Goal: Transaction & Acquisition: Purchase product/service

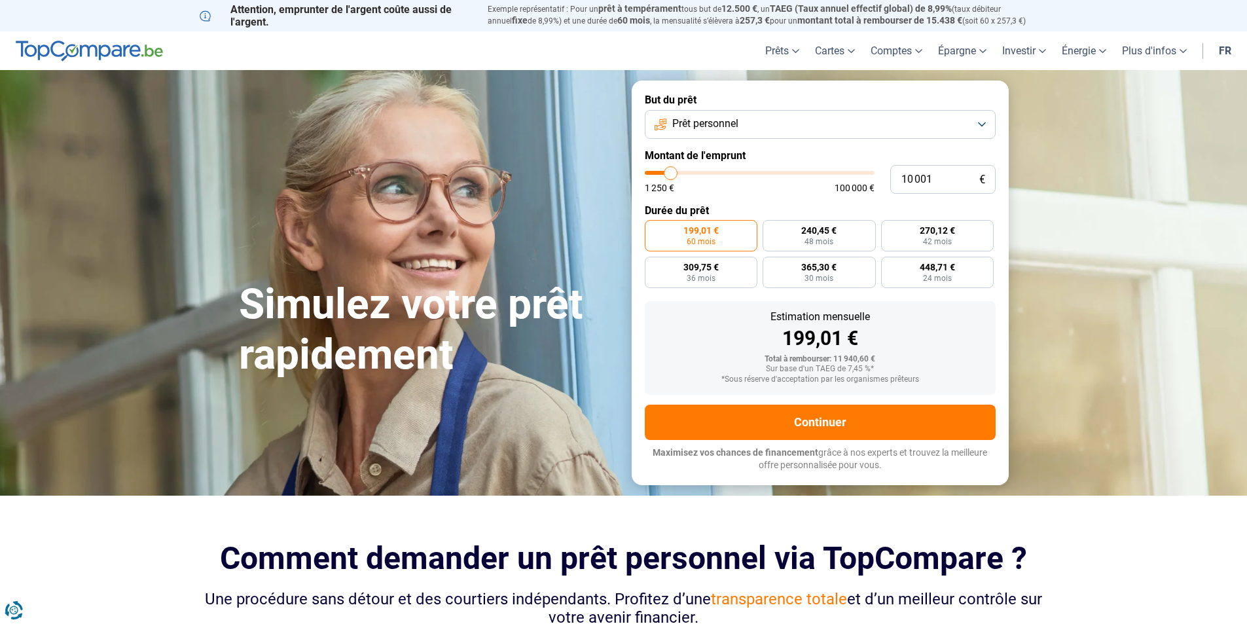
click at [978, 121] on button "Prêt personnel" at bounding box center [820, 124] width 351 height 29
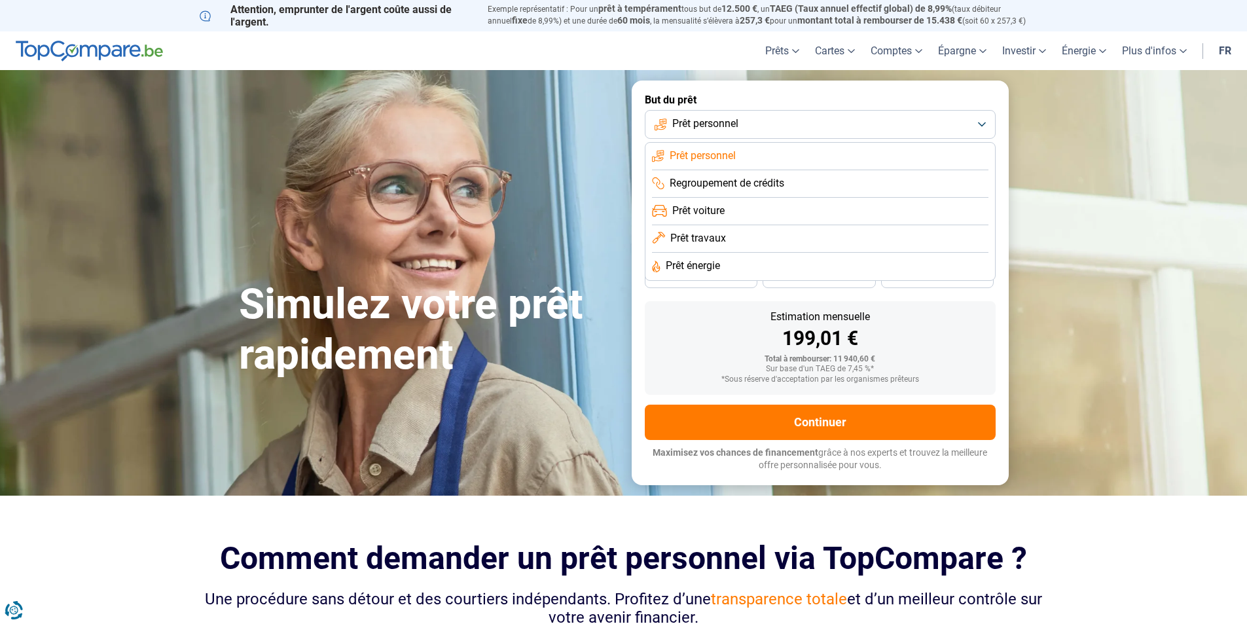
click at [766, 186] on span "Regroupement de crédits" at bounding box center [727, 183] width 115 height 14
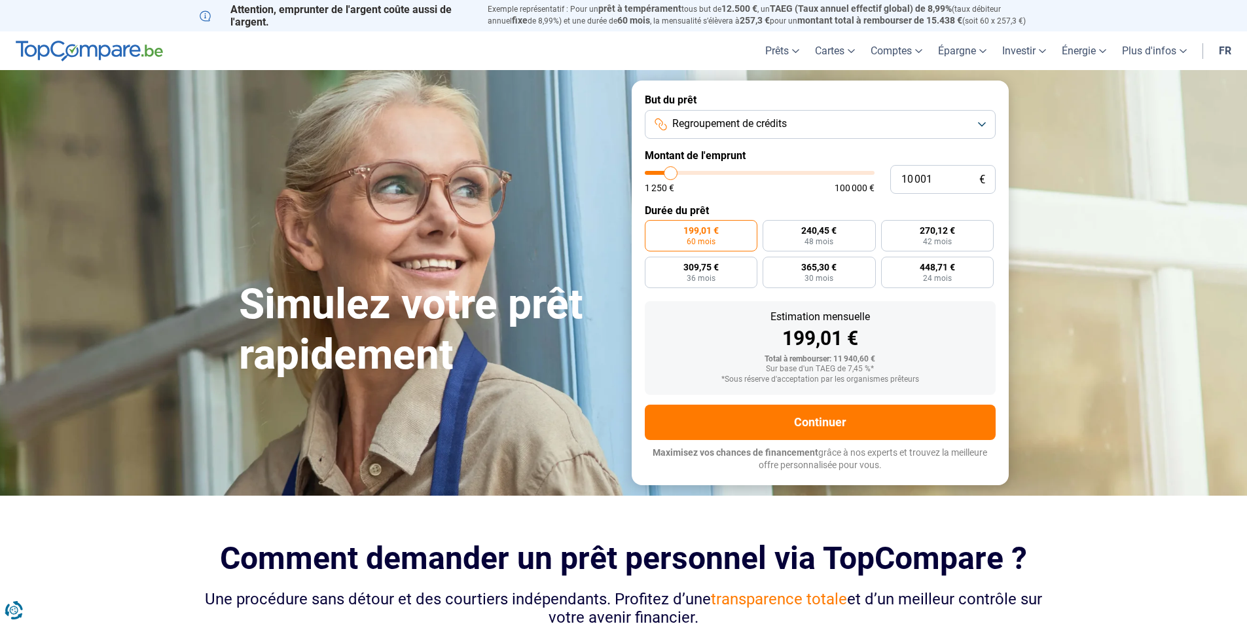
type input "11 750"
type input "11750"
type input "13 000"
type input "13000"
type input "13 500"
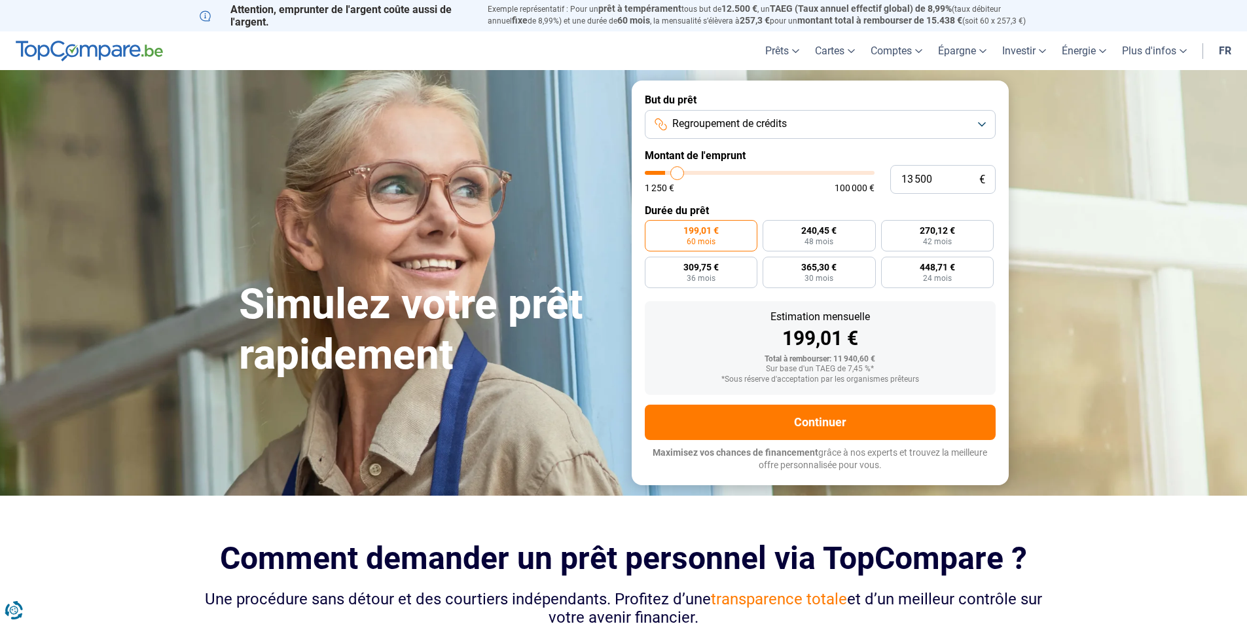
type input "13500"
type input "14 750"
type input "14750"
type input "16 500"
type input "16500"
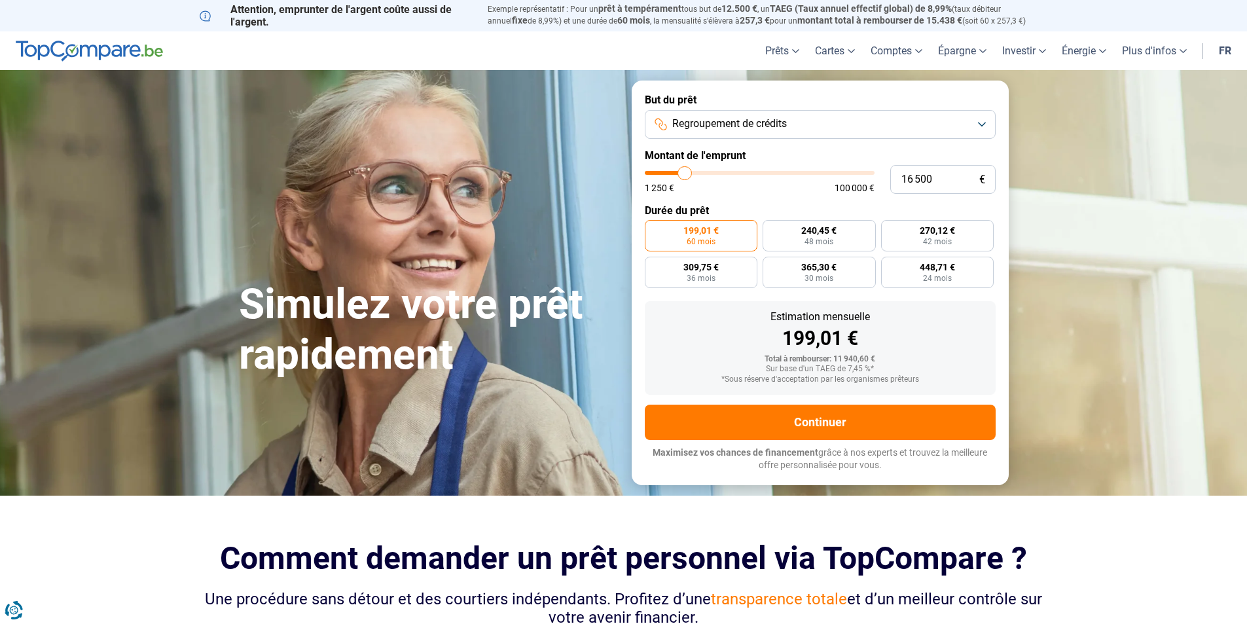
type input "17 750"
type input "17750"
type input "19 750"
type input "19750"
type input "21 250"
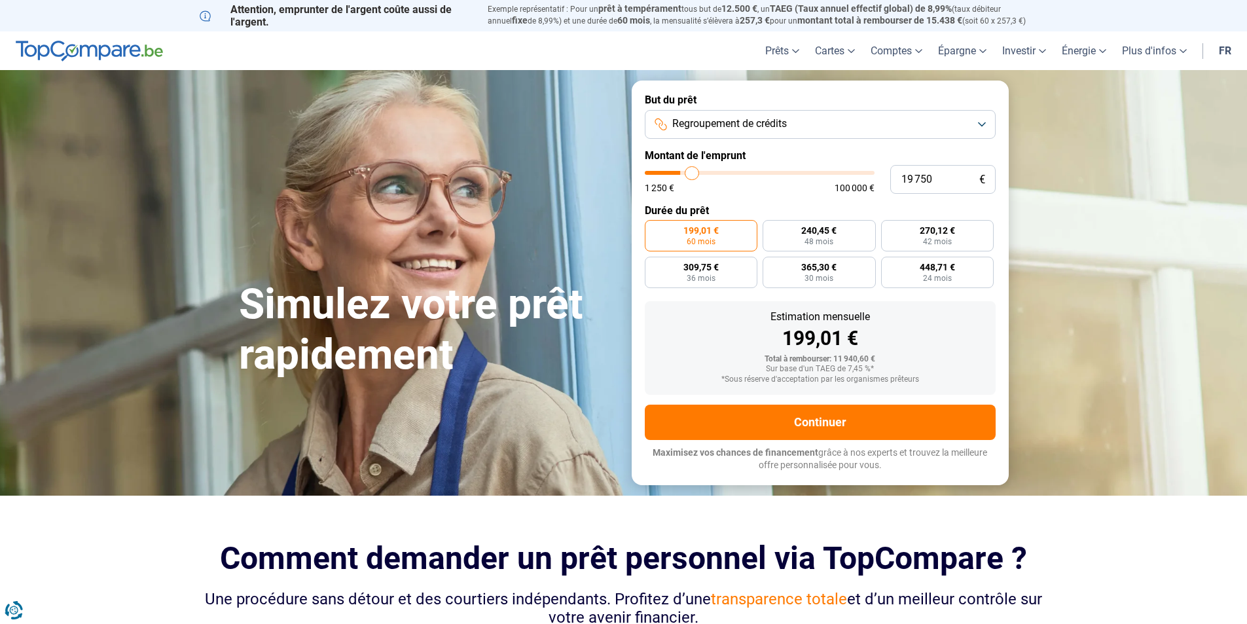
type input "21250"
type input "22 250"
type input "22250"
type input "23 250"
type input "23250"
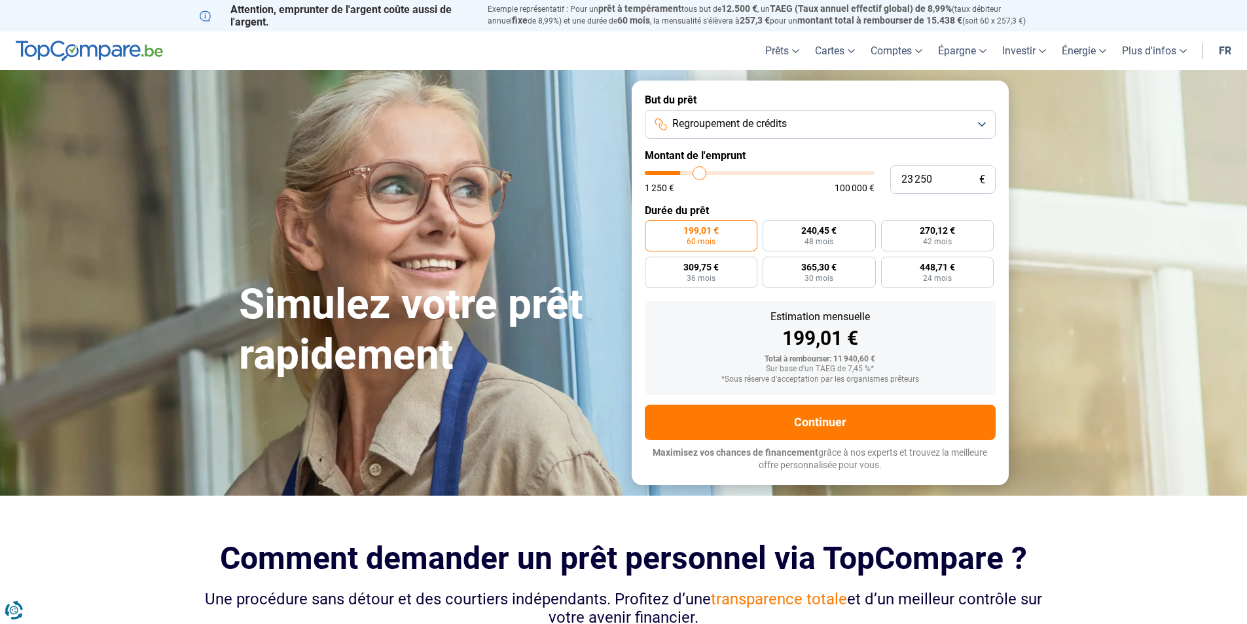
type input "24 500"
type input "24500"
type input "26 000"
type input "26000"
type input "27 750"
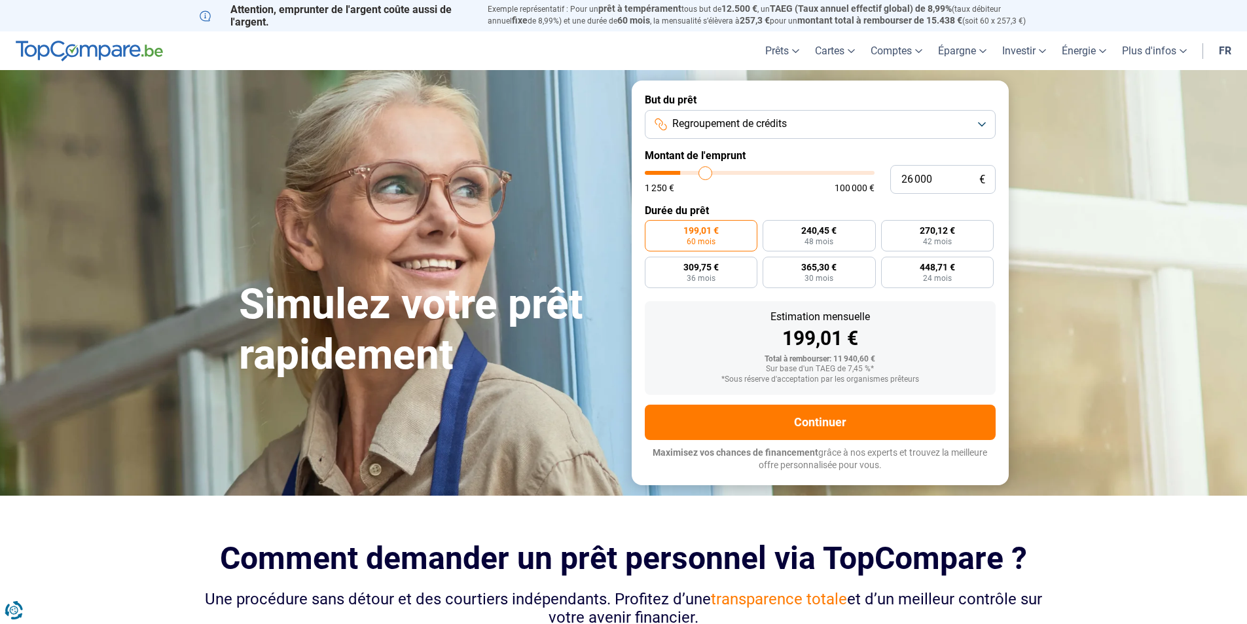
type input "27750"
type input "29 000"
type input "29000"
type input "29 750"
type input "29750"
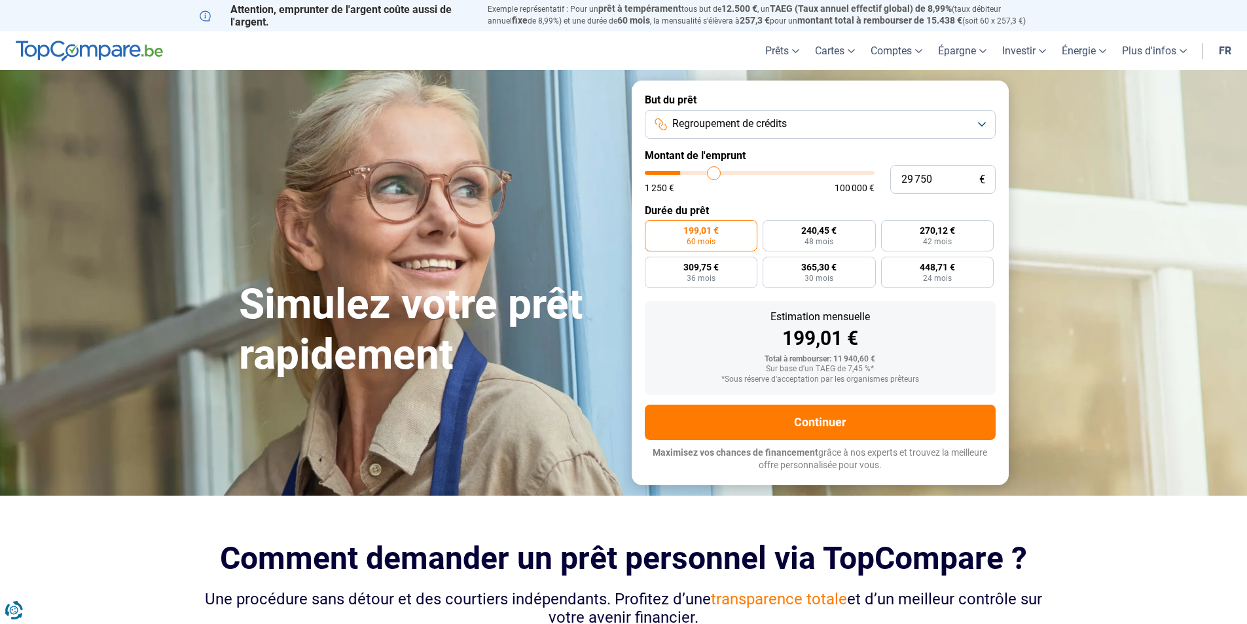
type input "31 250"
type input "31250"
type input "33 250"
drag, startPoint x: 674, startPoint y: 171, endPoint x: 732, endPoint y: 165, distance: 58.6
type input "34250"
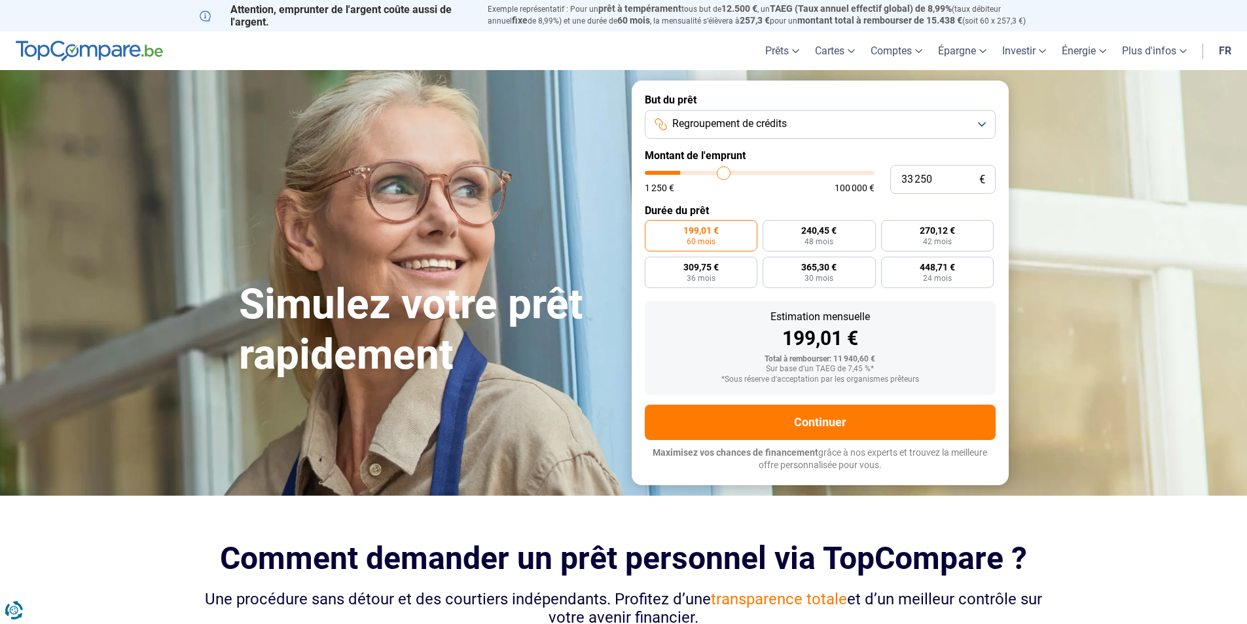
click at [724, 171] on input "range" at bounding box center [760, 173] width 230 height 4
type input "34 250"
radio input "false"
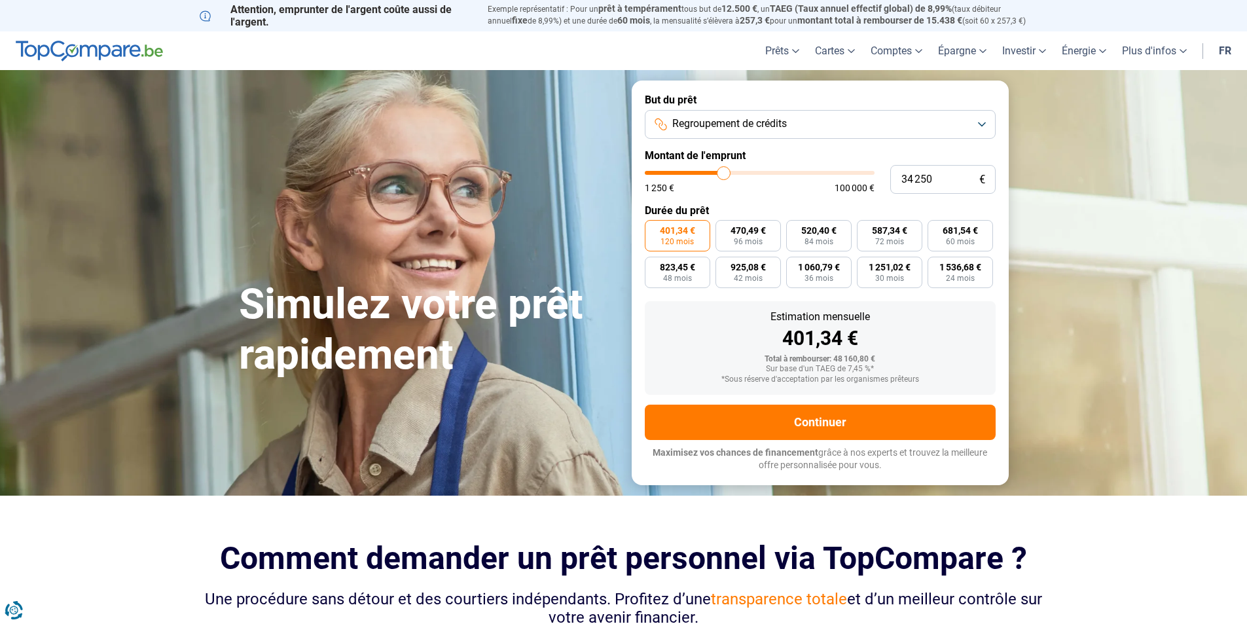
type input "33 500"
type input "33500"
type input "34 250"
type input "34250"
type input "35 000"
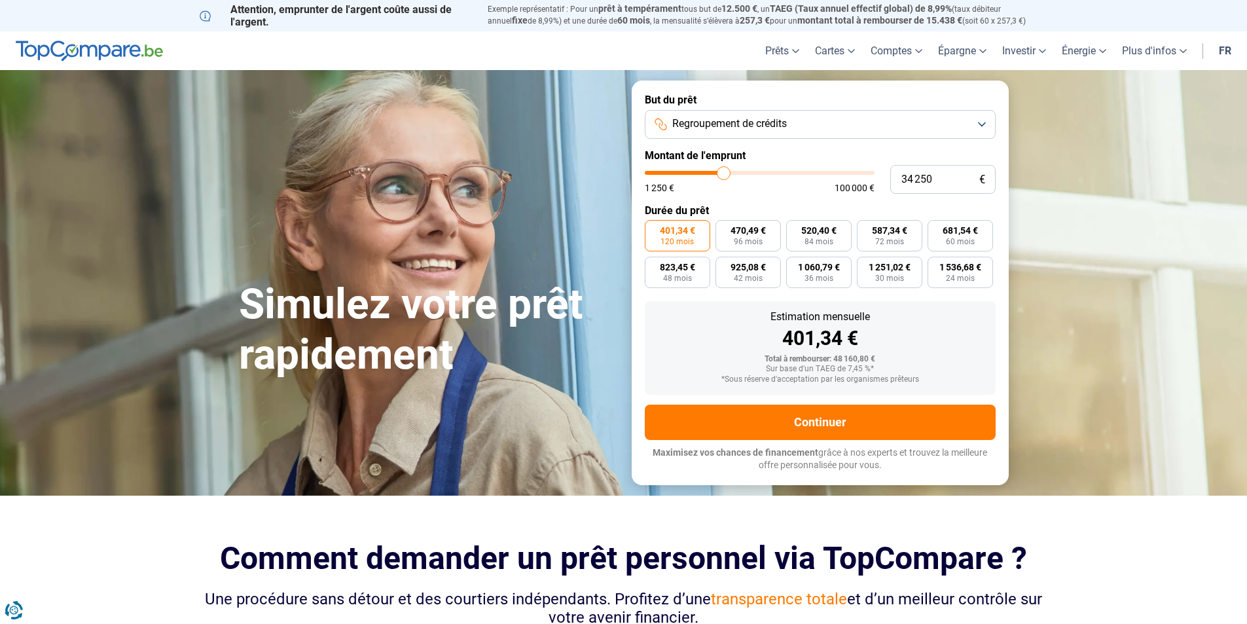
type input "35000"
type input "36 250"
type input "36250"
type input "37 750"
type input "37750"
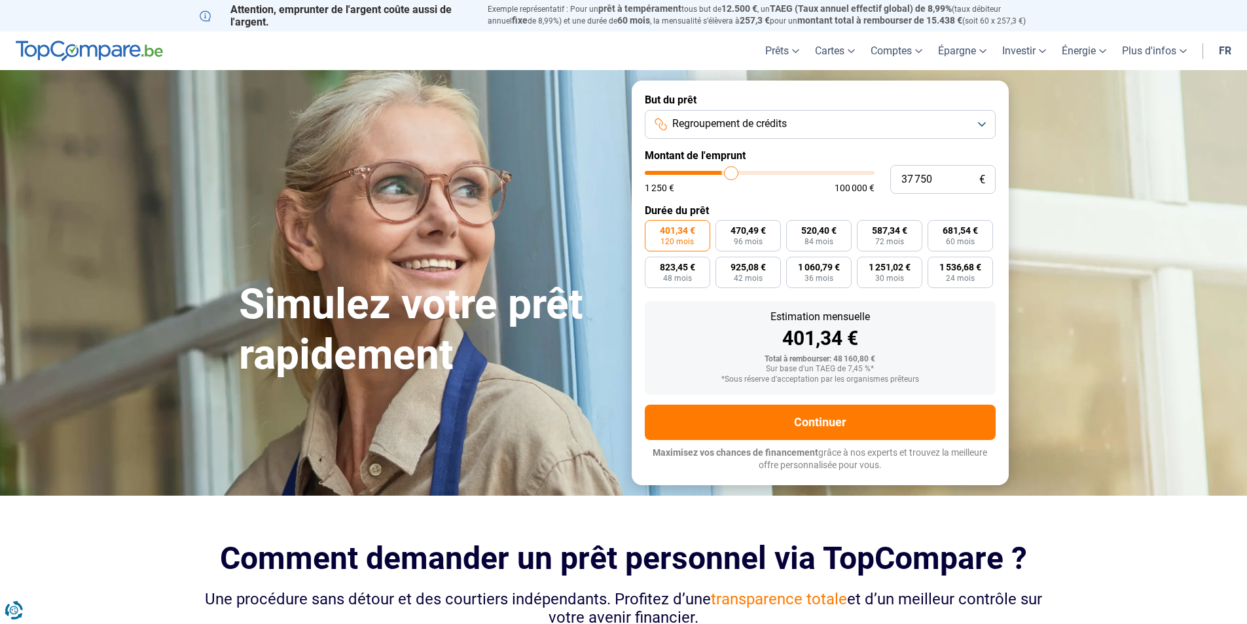
type input "39 500"
type input "39500"
type input "40 750"
type input "40750"
type input "42 500"
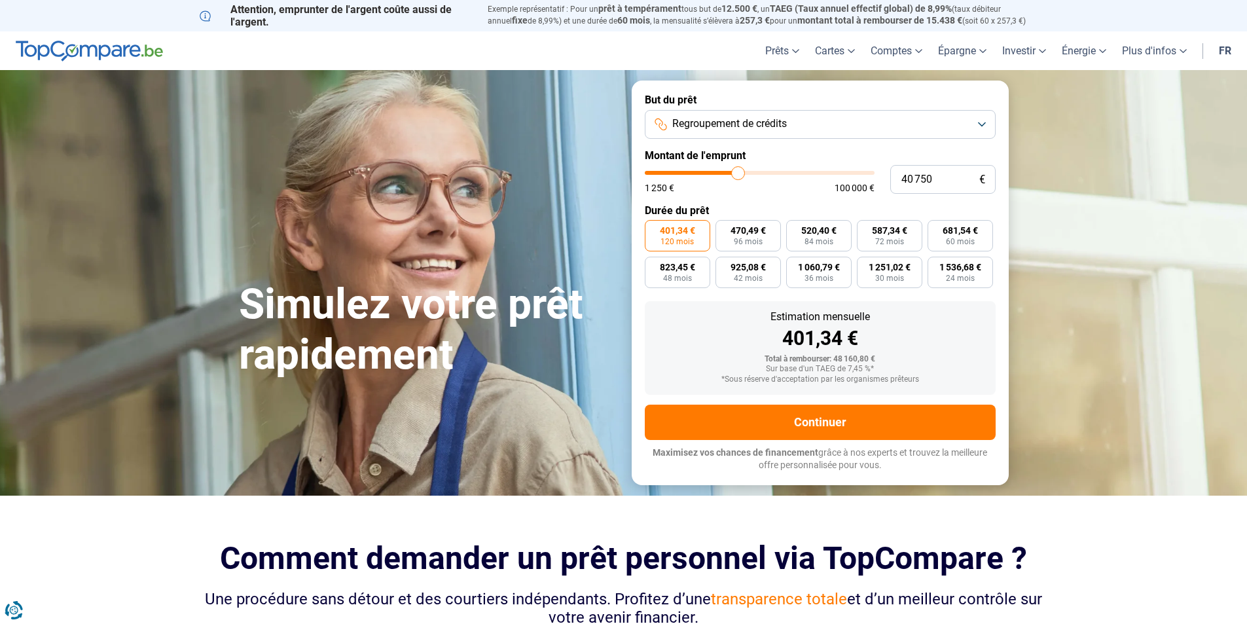
type input "42500"
type input "43 750"
type input "43750"
type input "46 000"
type input "46000"
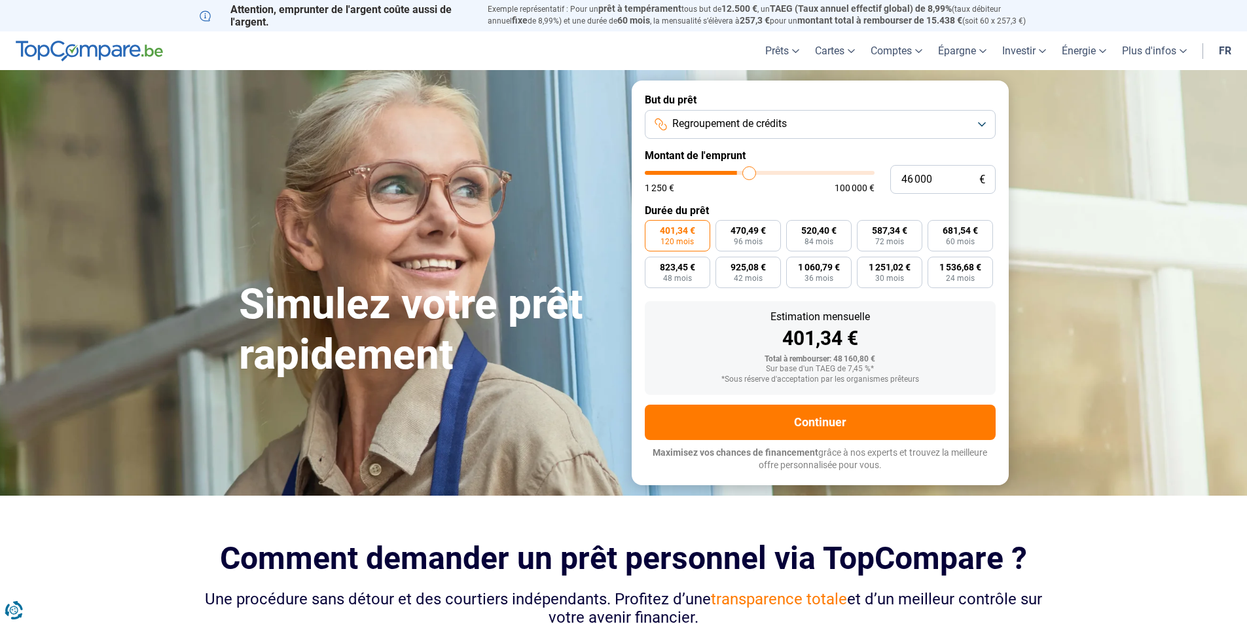
type input "47 000"
type input "47000"
type input "47 500"
type input "47500"
type input "49 000"
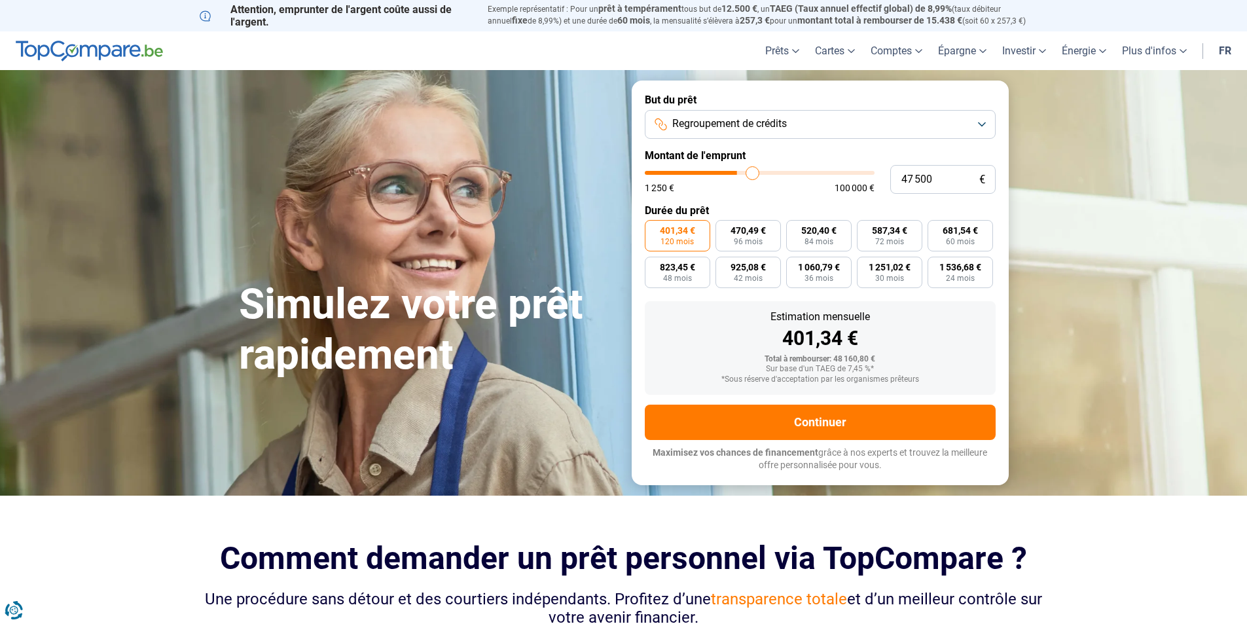
type input "49000"
type input "50 000"
type input "50000"
type input "51 000"
type input "51000"
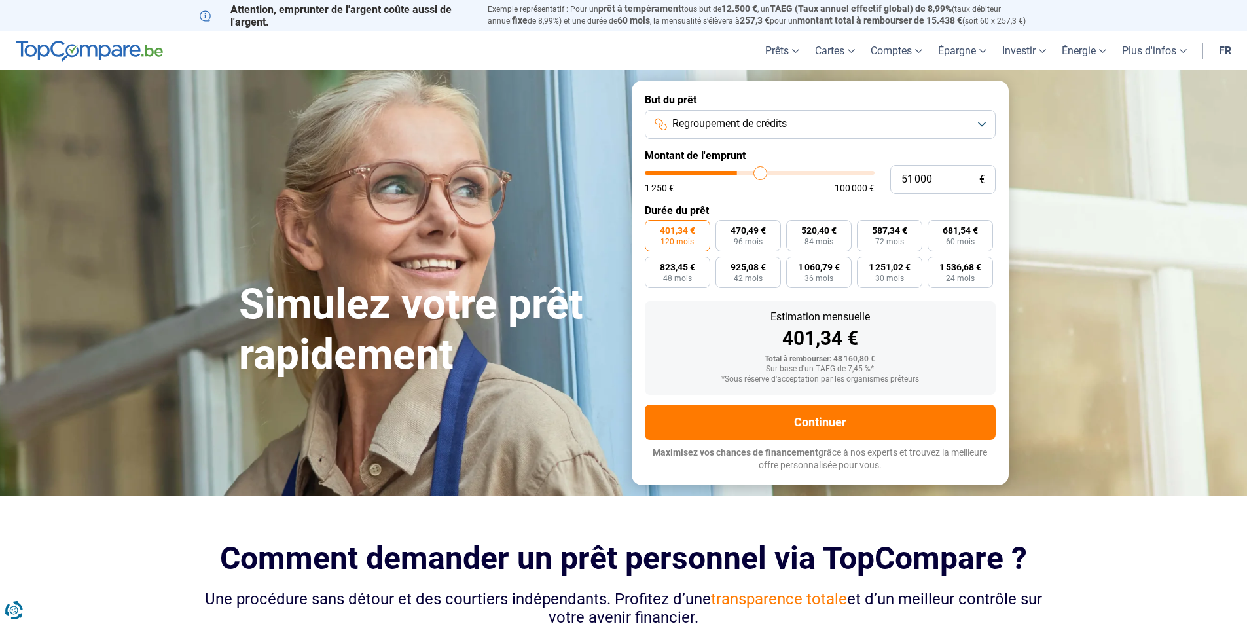
type input "51 750"
type input "51750"
type input "53 000"
type input "53000"
type input "54 000"
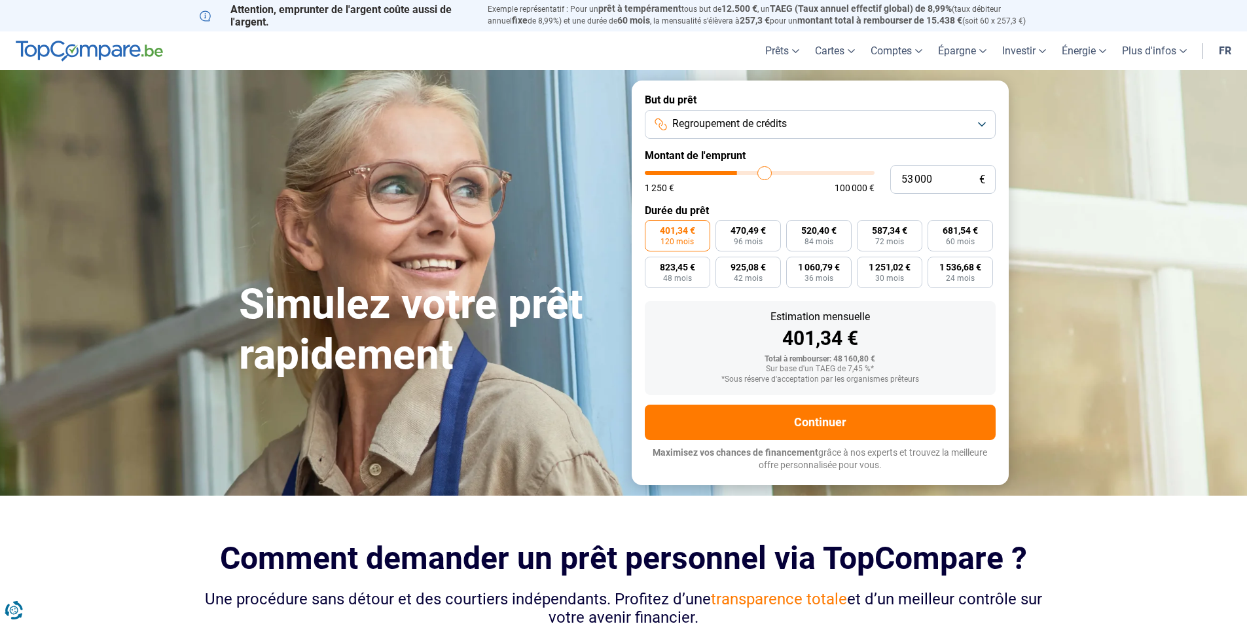
type input "54000"
type input "54 750"
type input "54750"
type input "55 750"
type input "55750"
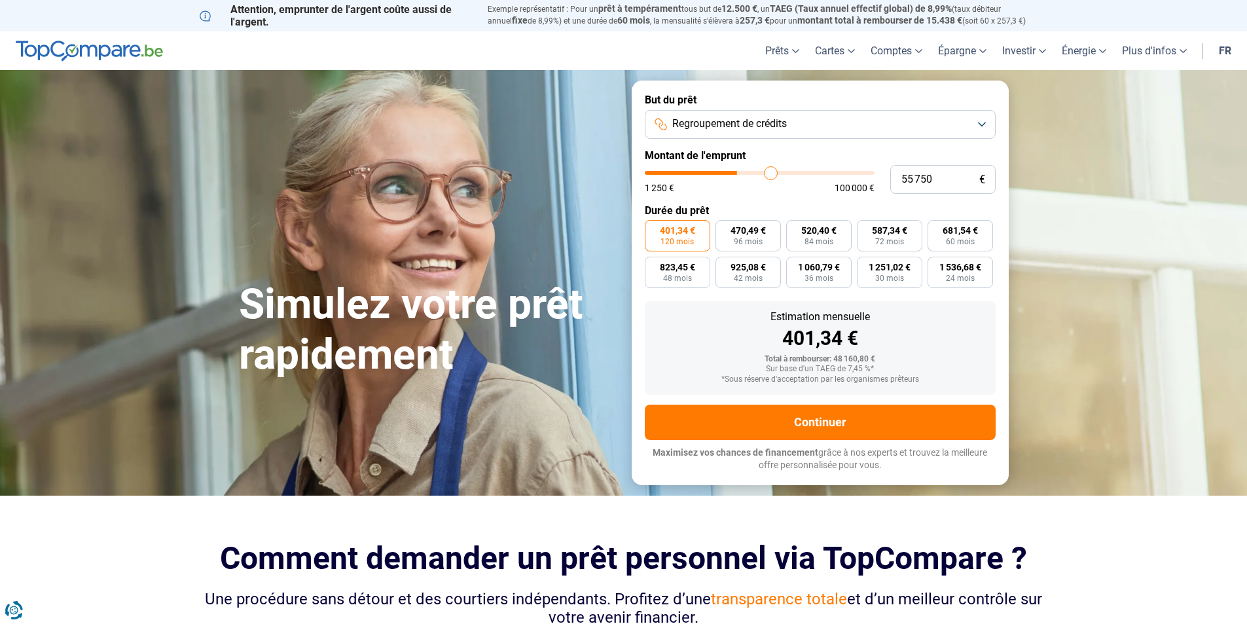
type input "57 250"
type input "57250"
type input "58 500"
type input "58500"
type input "60 000"
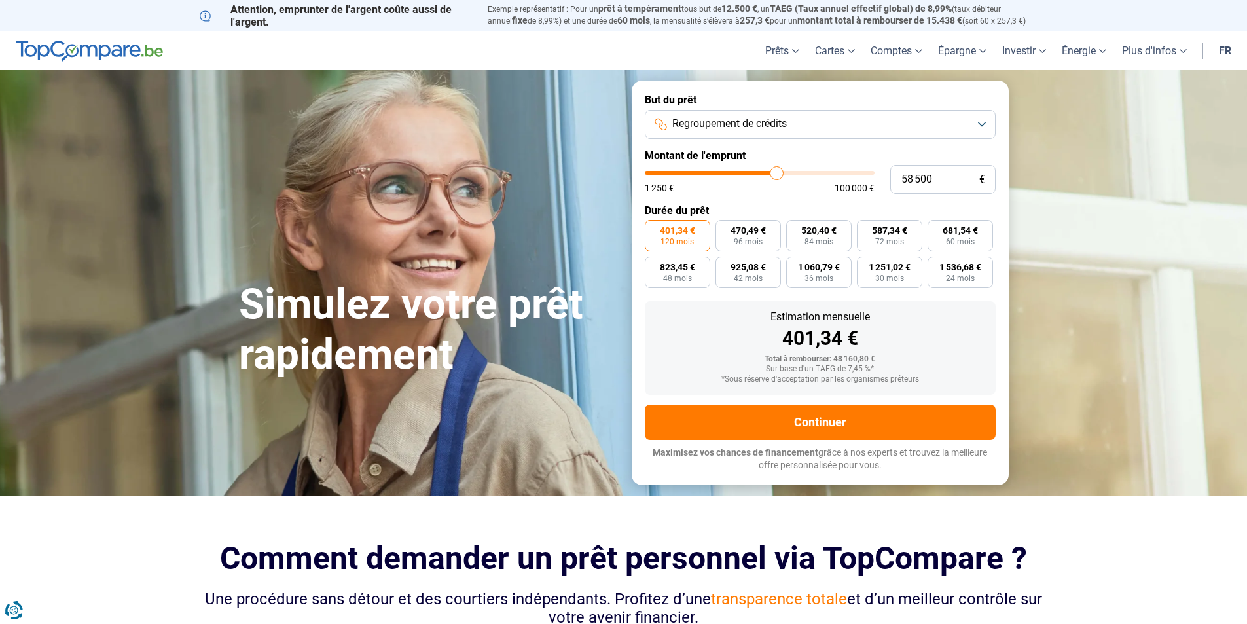
type input "60000"
type input "61 000"
type input "61000"
type input "62 500"
type input "62500"
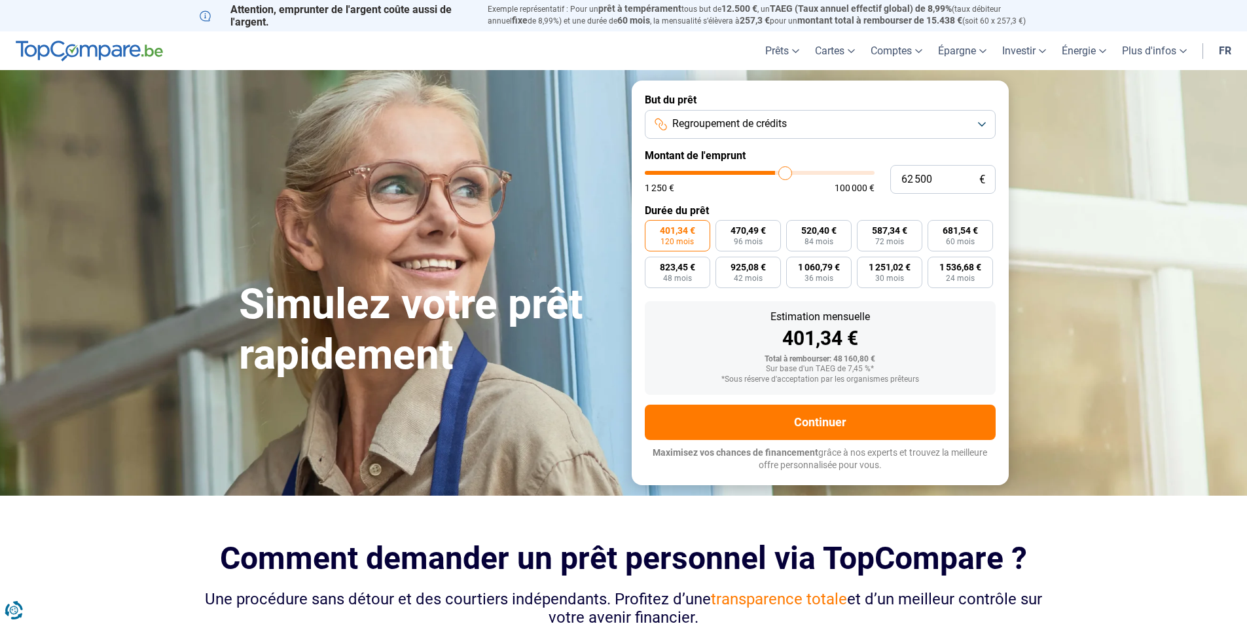
type input "63 500"
type input "63500"
type input "64 250"
type input "64250"
type input "65 000"
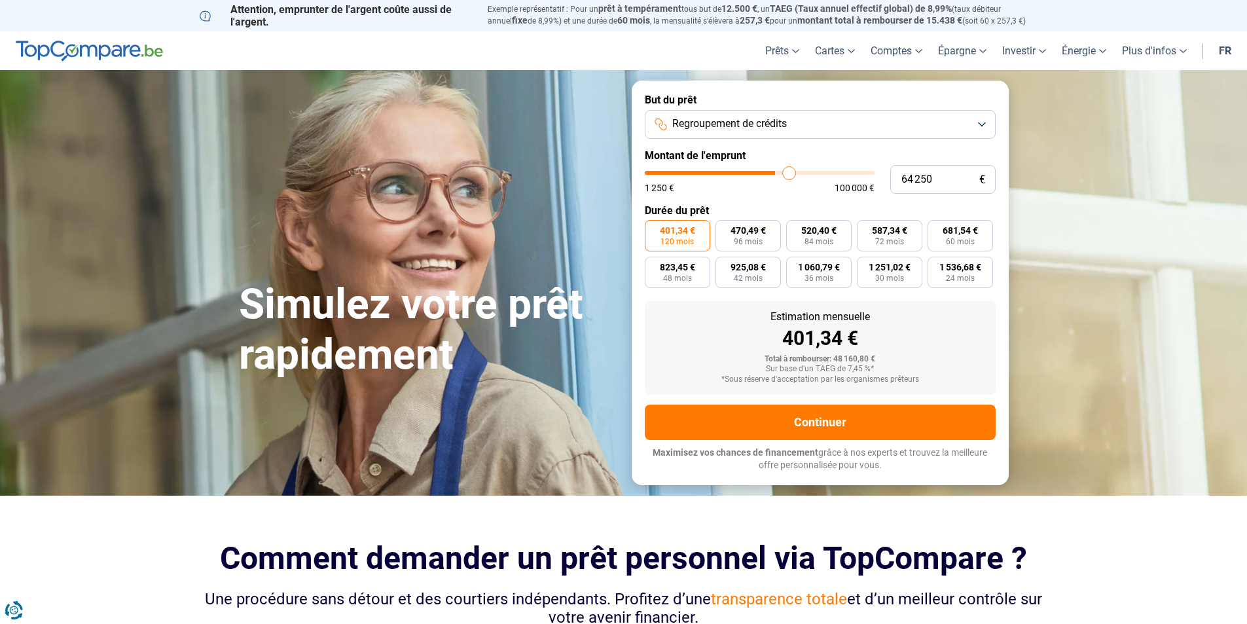
type input "65000"
type input "65 250"
type input "65250"
type input "66 000"
type input "66000"
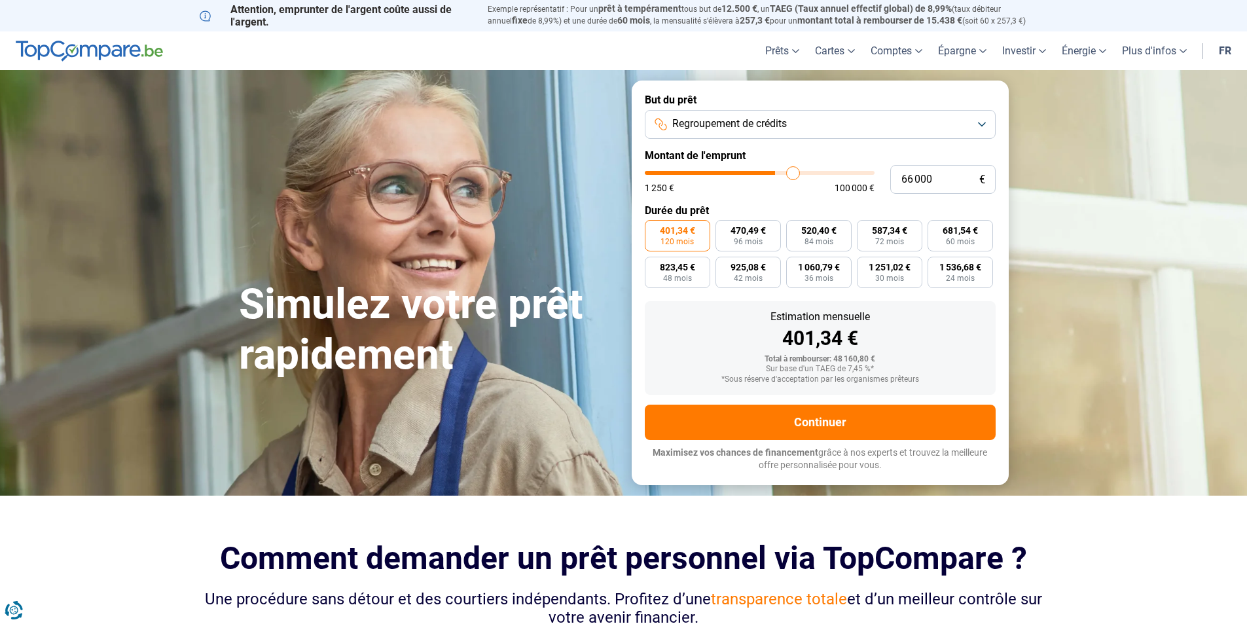
type input "66 250"
type input "66250"
type input "66 500"
type input "66500"
type input "66 750"
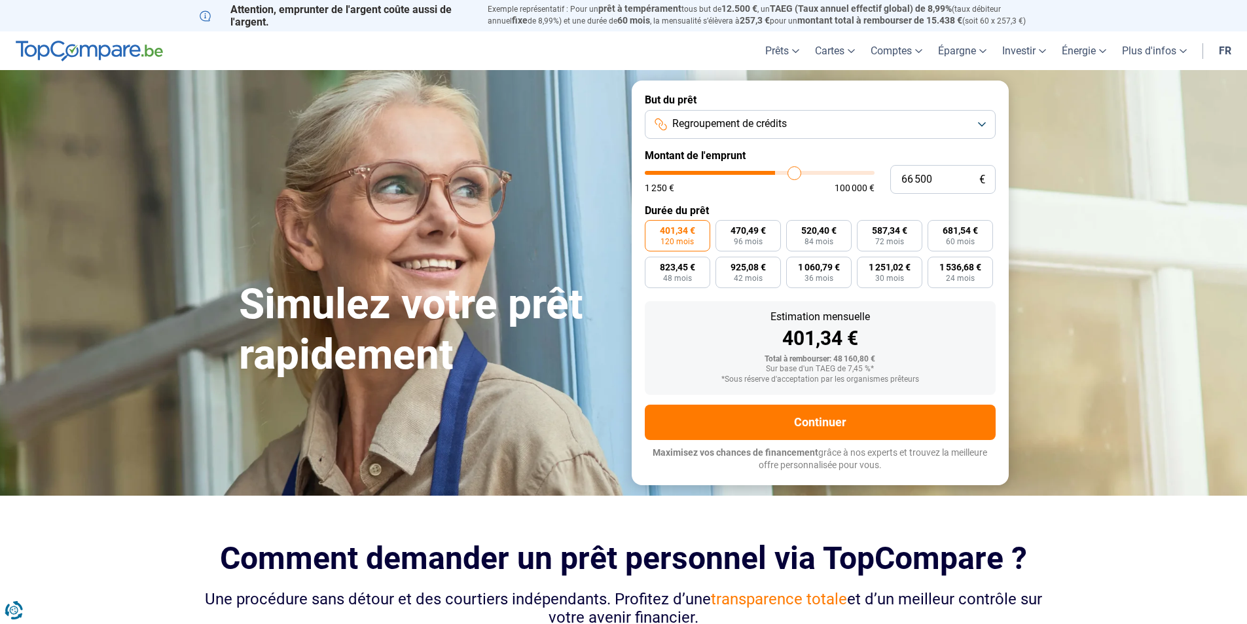
type input "66750"
type input "67 250"
type input "67250"
type input "67 750"
type input "67750"
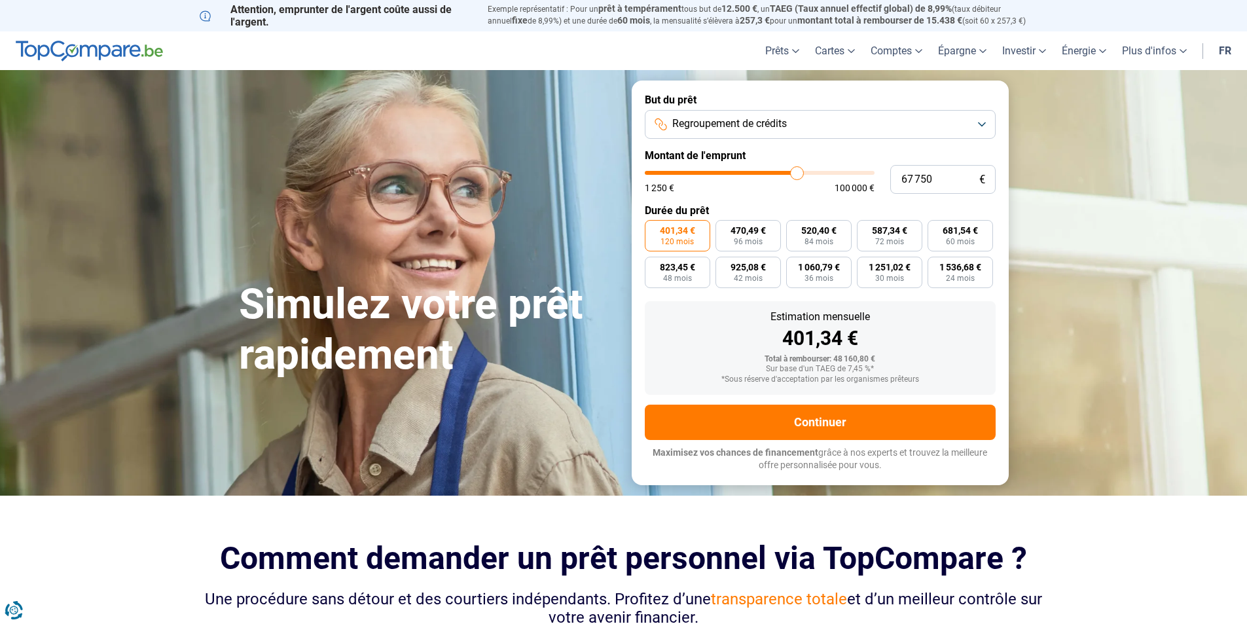
type input "68 000"
type input "68000"
type input "68 750"
type input "68750"
type input "68 250"
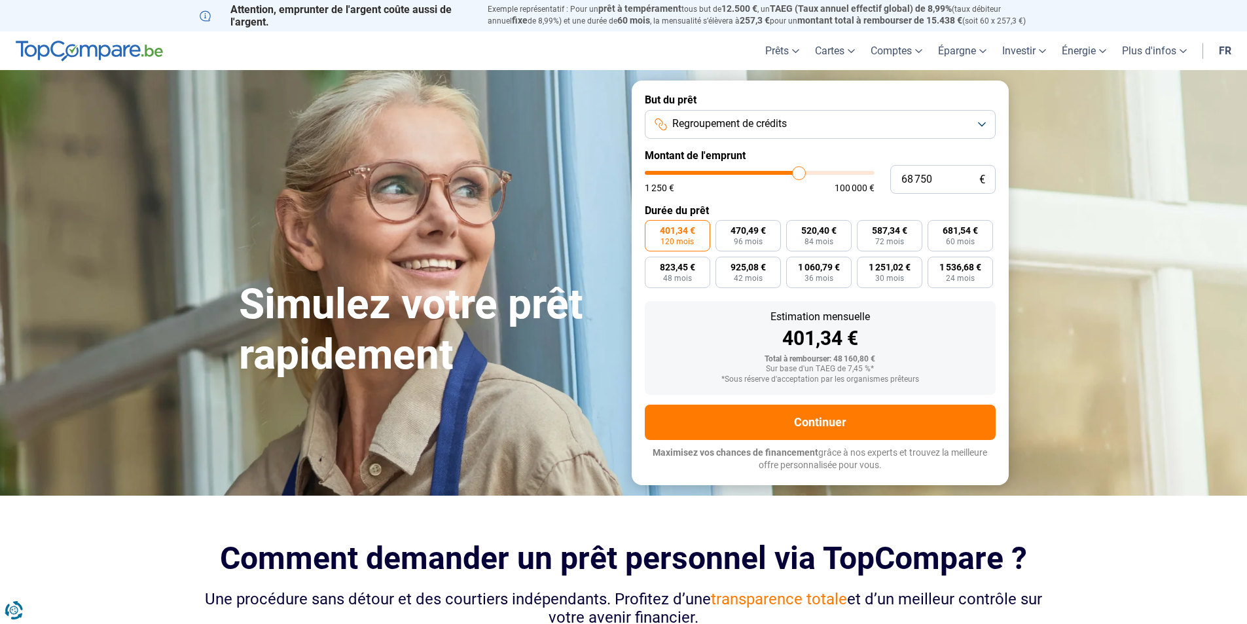
type input "68250"
type input "67 500"
type input "67500"
type input "67 250"
type input "67250"
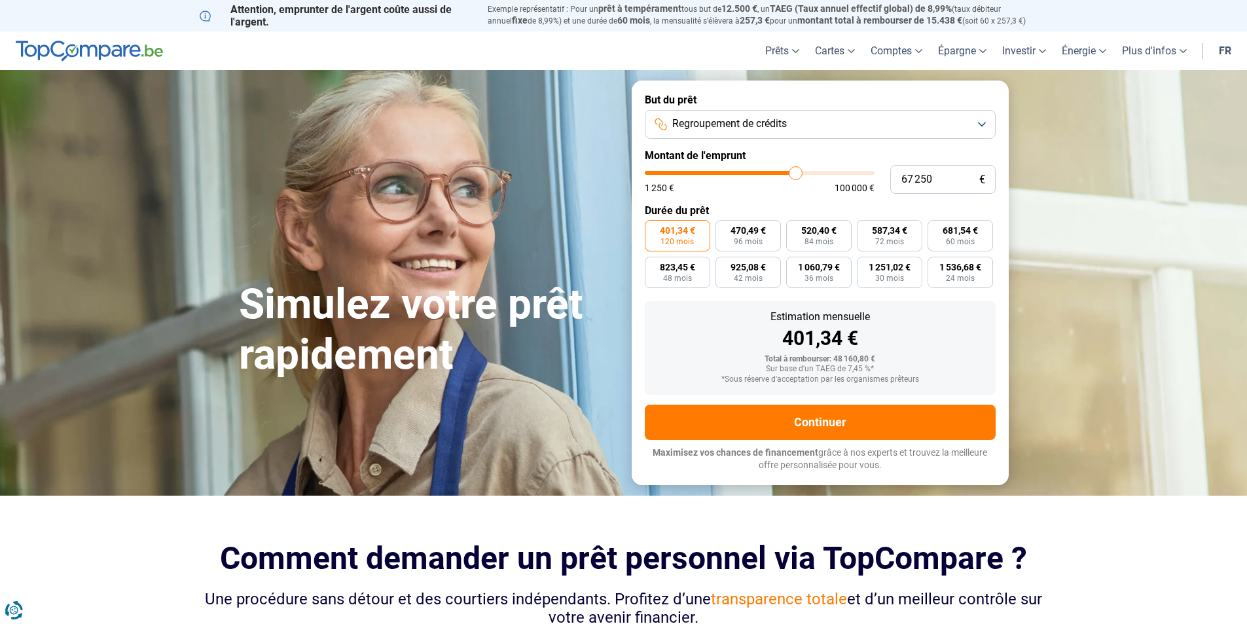
type input "66 500"
type input "66500"
type input "66 250"
type input "66250"
type input "65 750"
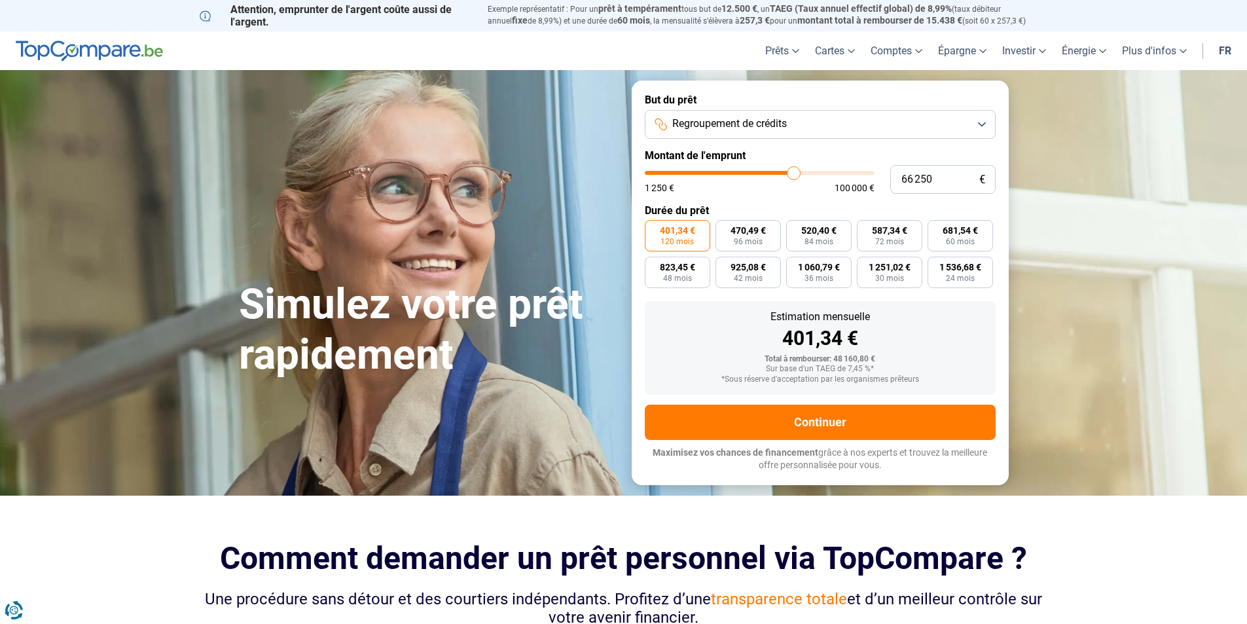
type input "65750"
type input "65 250"
type input "65250"
type input "64 750"
type input "64750"
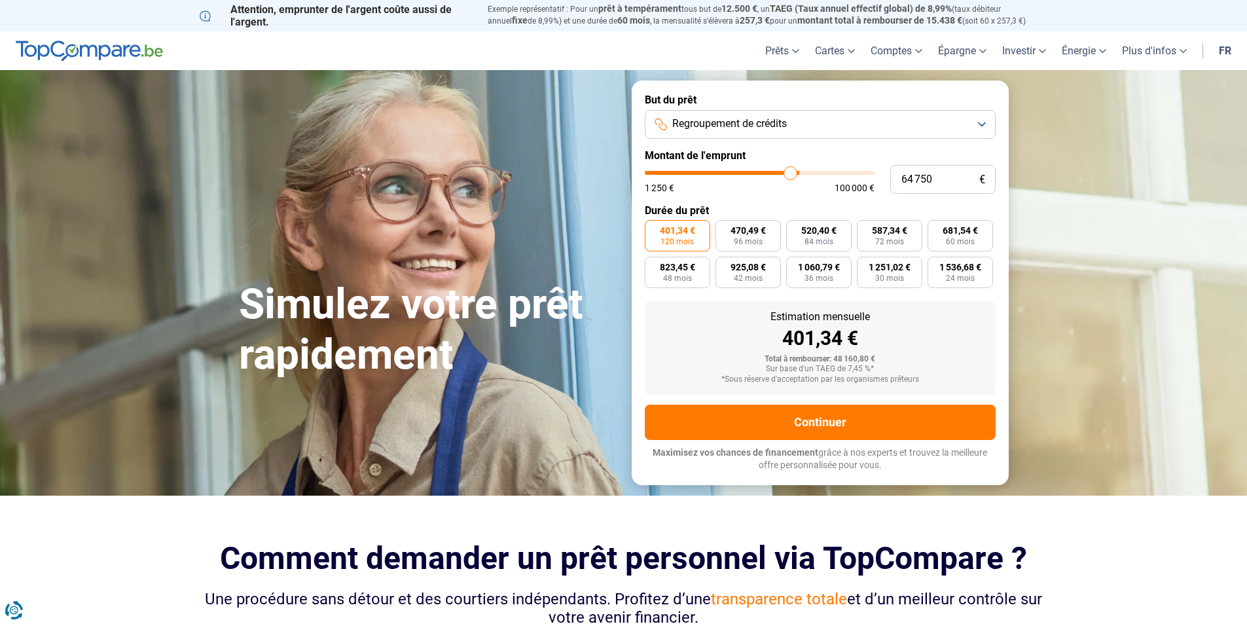
type input "64 500"
type input "64500"
type input "64 250"
type input "64250"
type input "63 750"
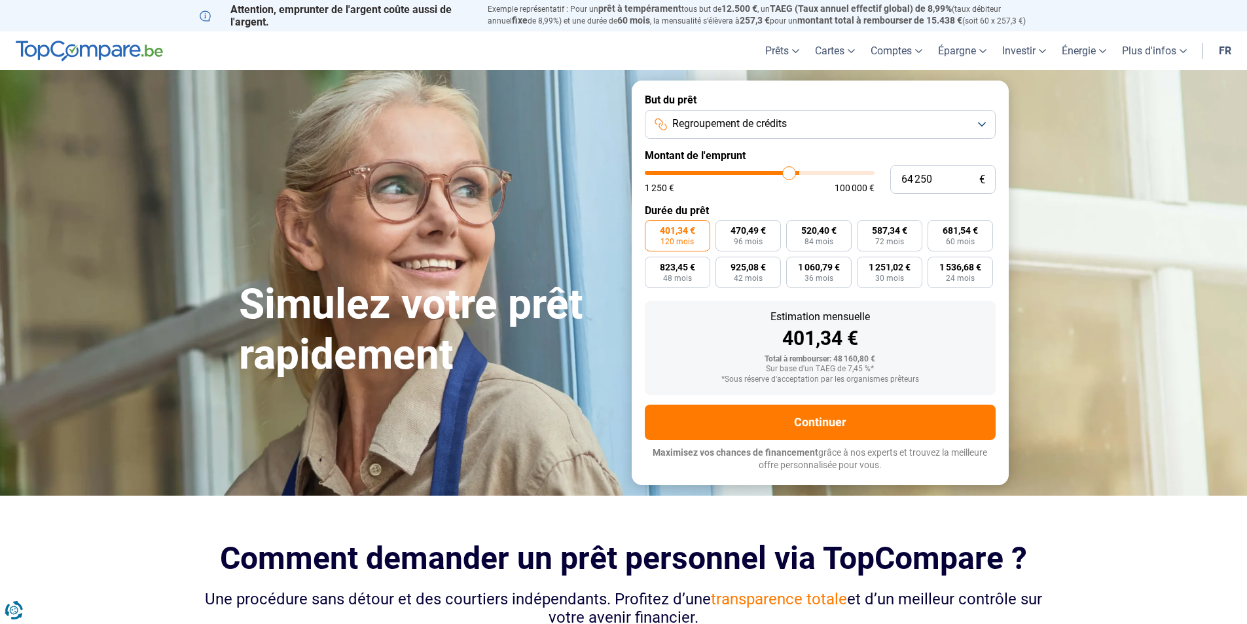
type input "63750"
type input "63 500"
type input "63500"
type input "63 250"
type input "63250"
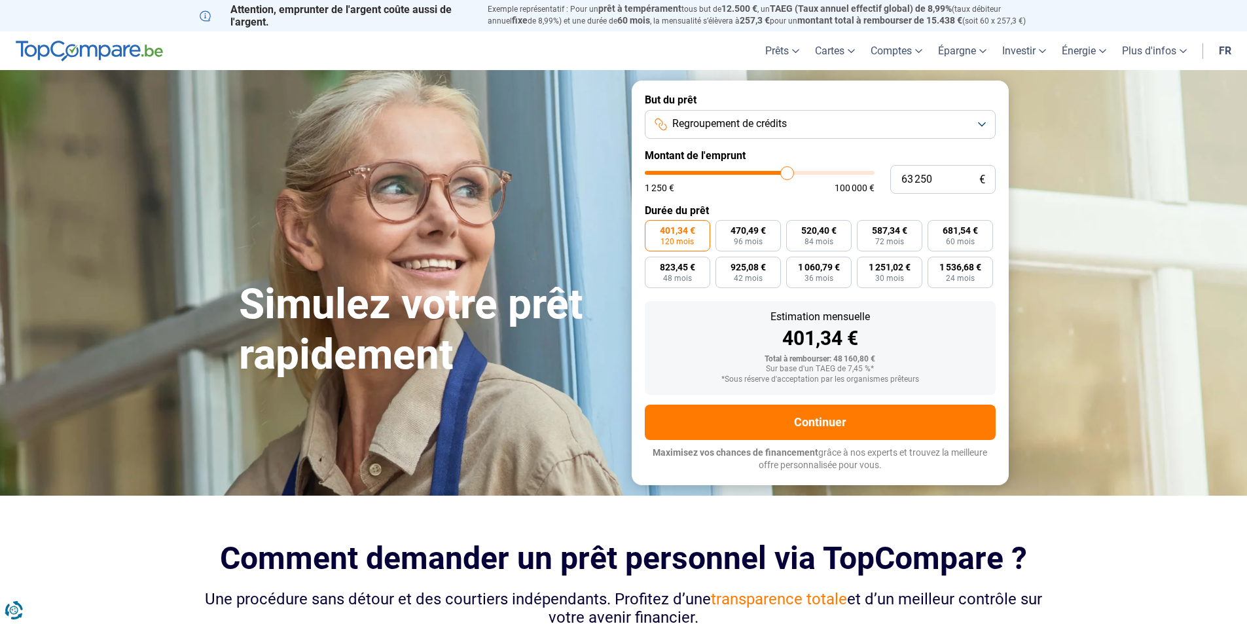
type input "63 000"
type input "63000"
type input "62 500"
type input "62500"
type input "62 250"
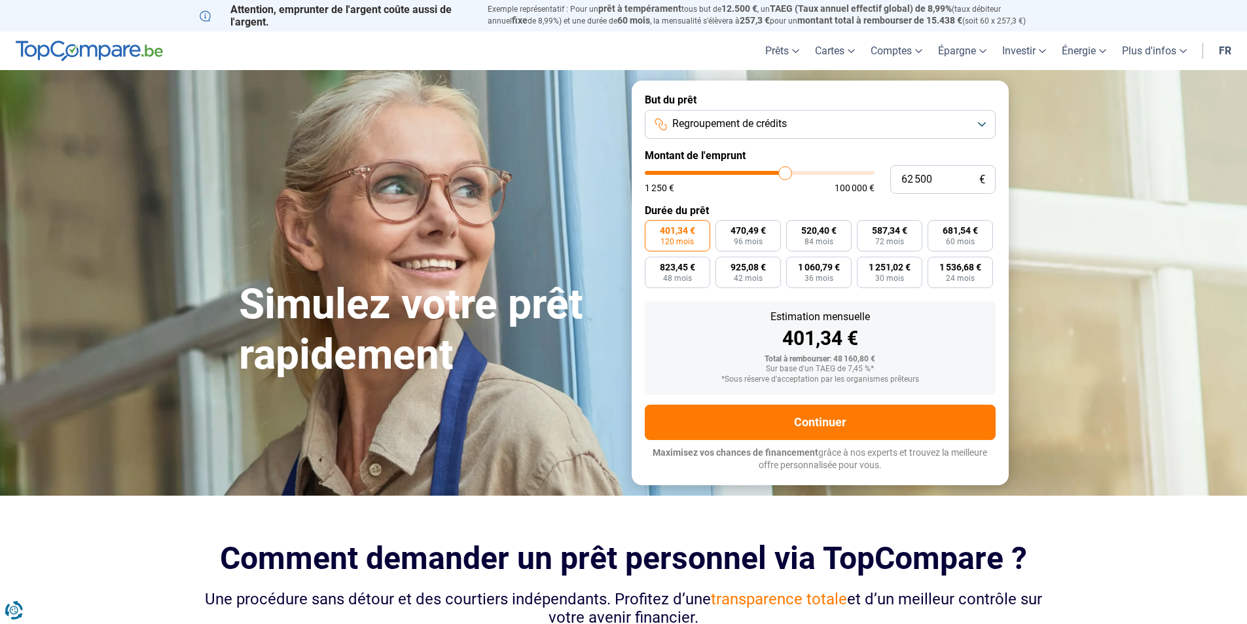
type input "62250"
type input "62 000"
type input "62000"
type input "61 750"
type input "61750"
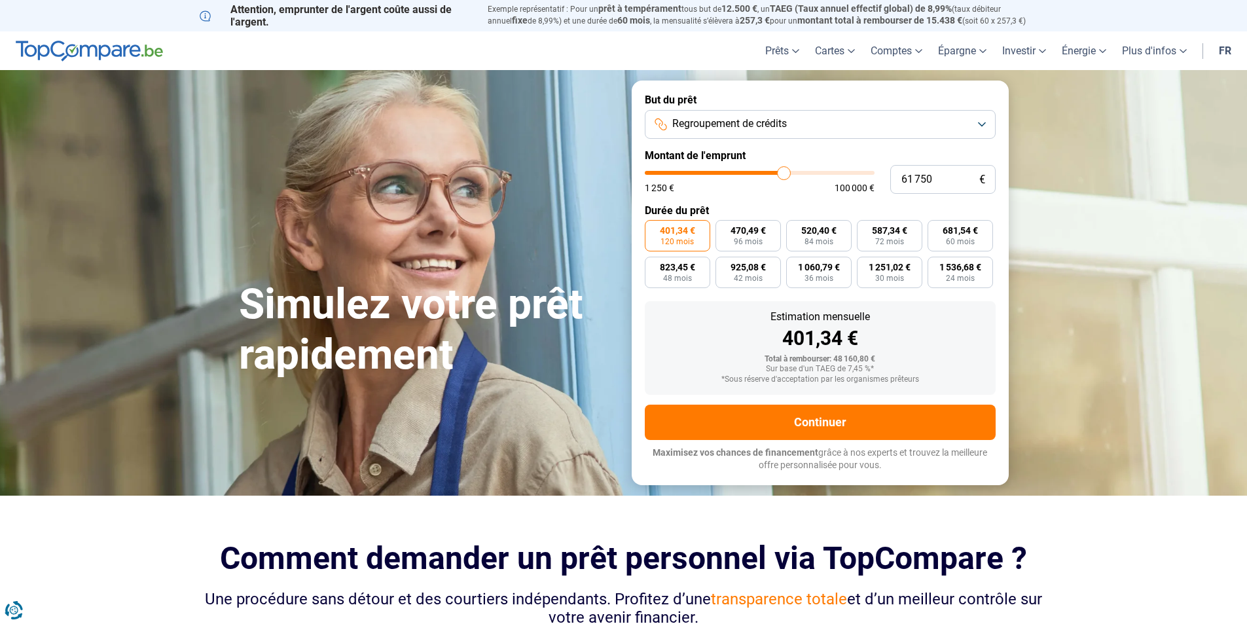
type input "61 500"
type input "61500"
type input "61 000"
type input "61000"
type input "60 750"
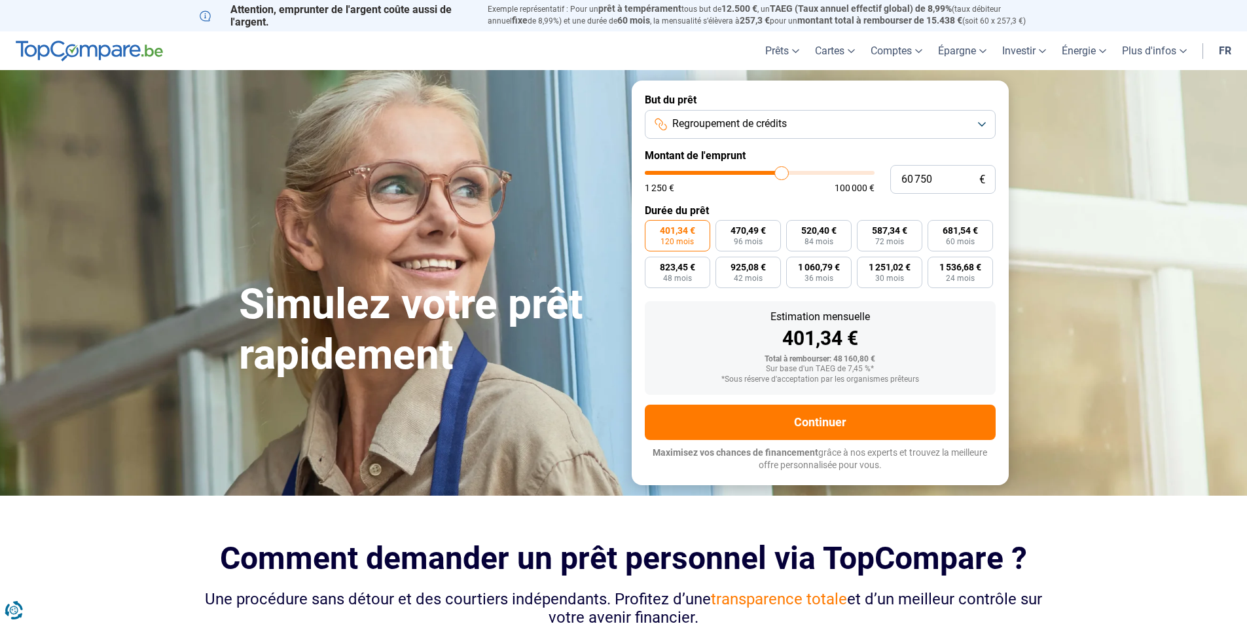
drag, startPoint x: 721, startPoint y: 171, endPoint x: 782, endPoint y: 169, distance: 60.2
type input "60750"
click at [782, 171] on input "range" at bounding box center [760, 173] width 230 height 4
type input "60 250"
type input "60250"
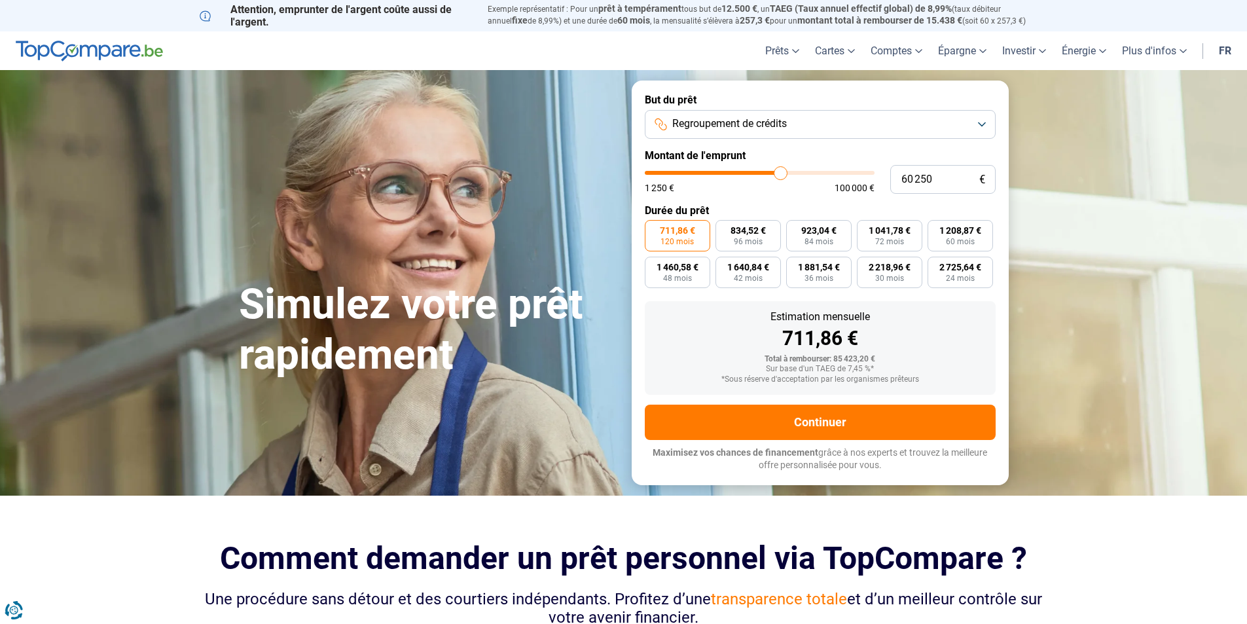
type input "60 000"
type input "60000"
click at [780, 171] on input "range" at bounding box center [760, 173] width 230 height 4
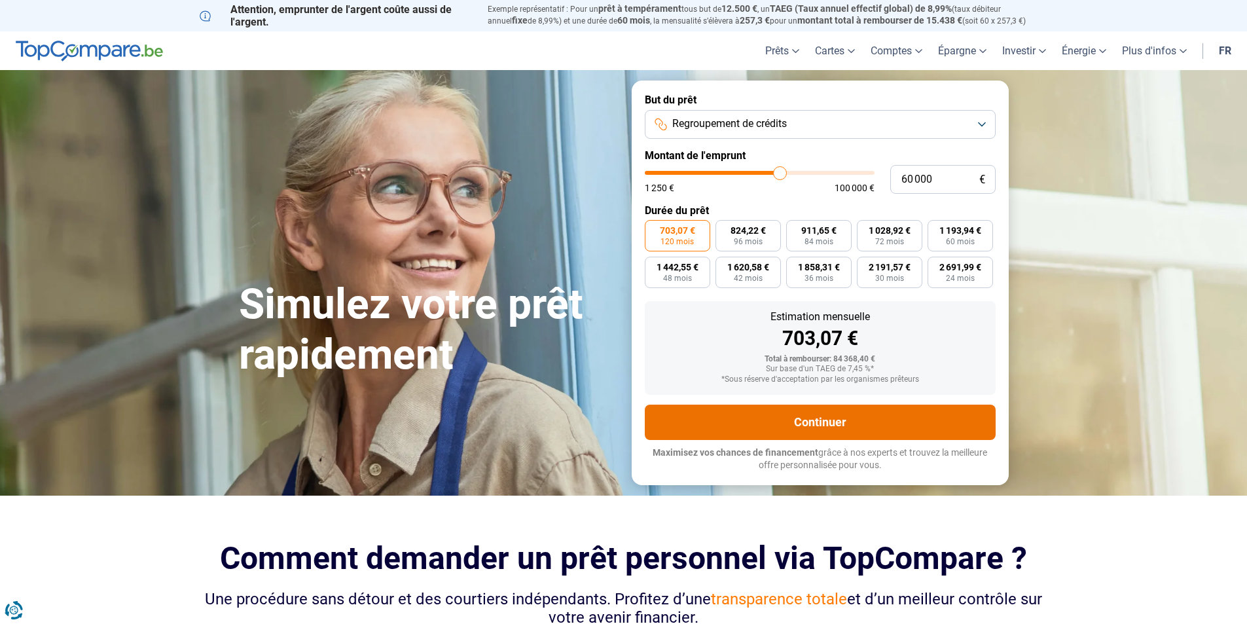
click at [823, 418] on button "Continuer" at bounding box center [820, 422] width 351 height 35
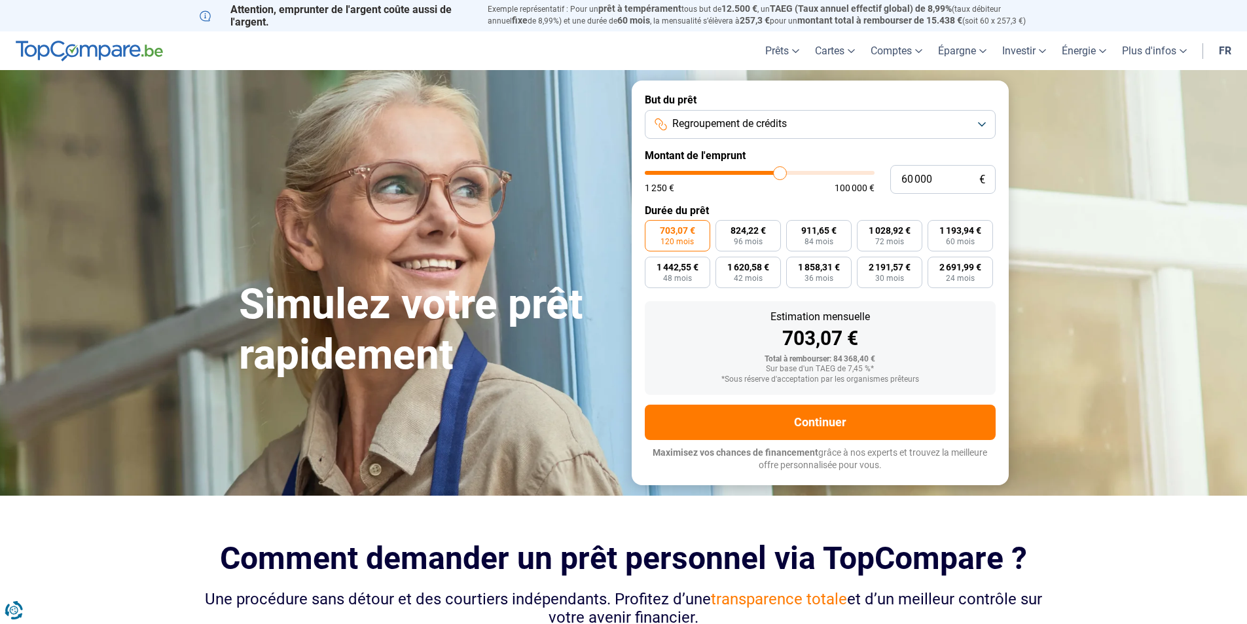
click at [983, 125] on button "Regroupement de crédits" at bounding box center [820, 124] width 351 height 29
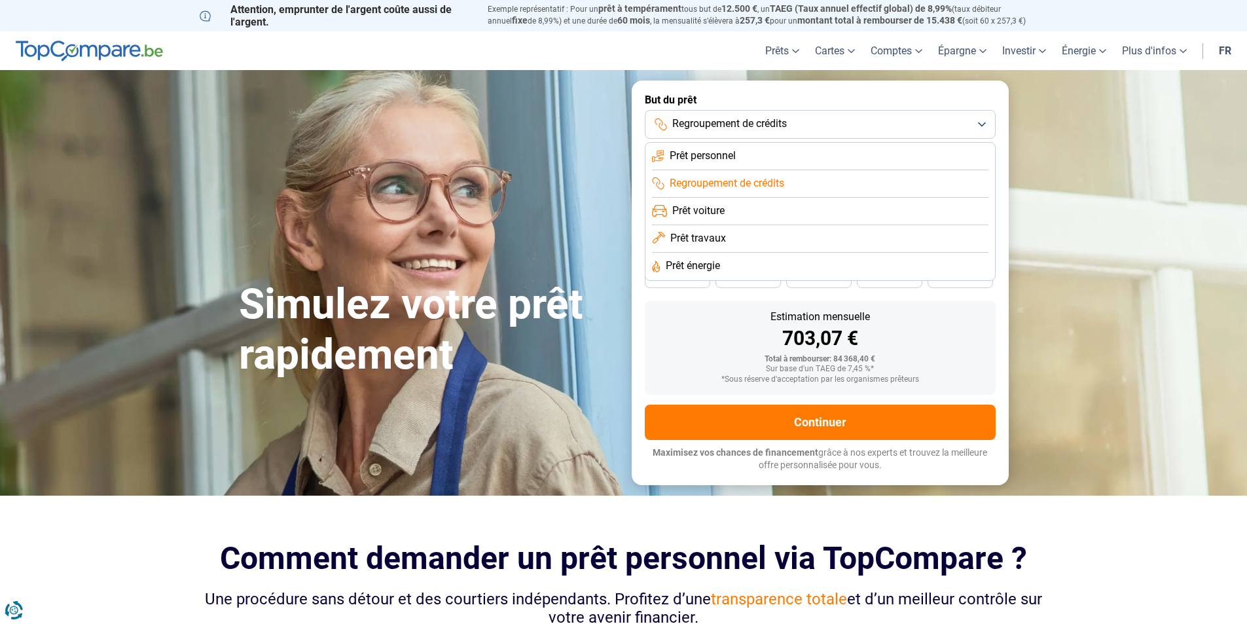
click at [702, 154] on span "Prêt personnel" at bounding box center [703, 156] width 66 height 14
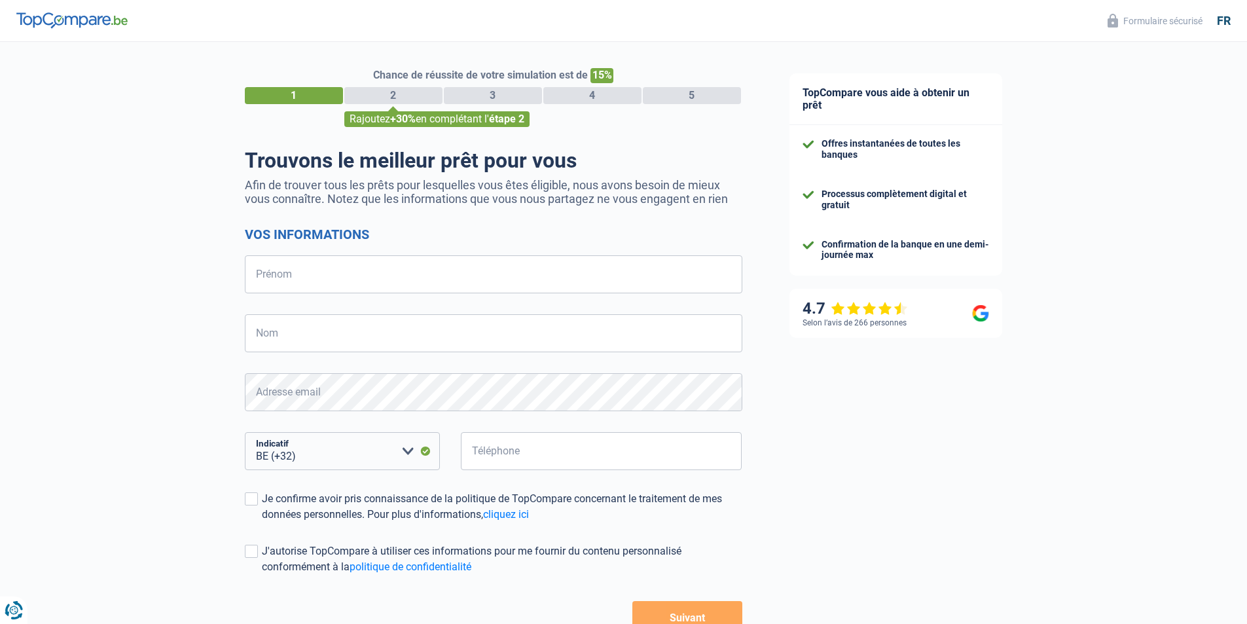
select select "32"
